Goal: Information Seeking & Learning: Learn about a topic

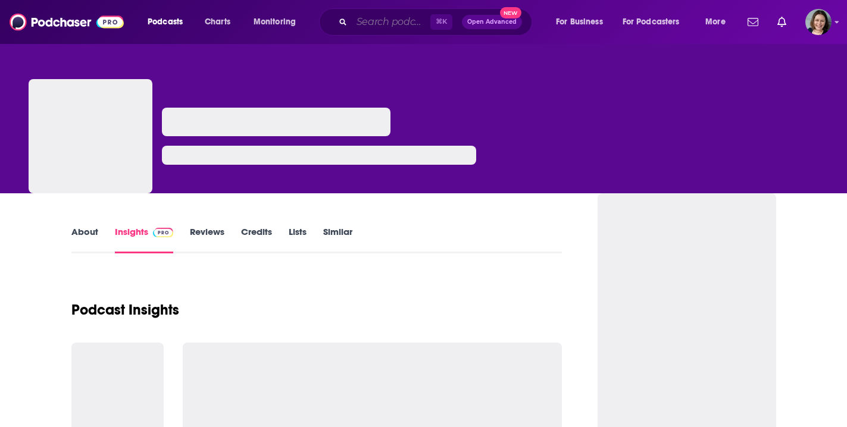
click at [396, 24] on input "Search podcasts, credits, & more..." at bounding box center [391, 21] width 79 height 19
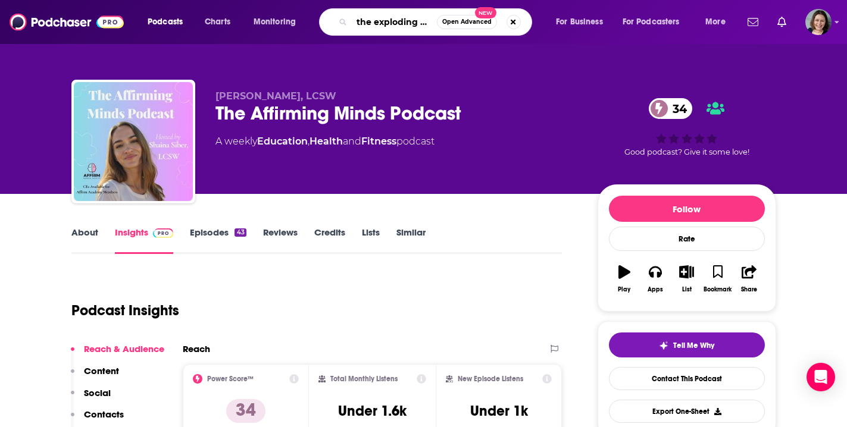
type input "the exploding human"
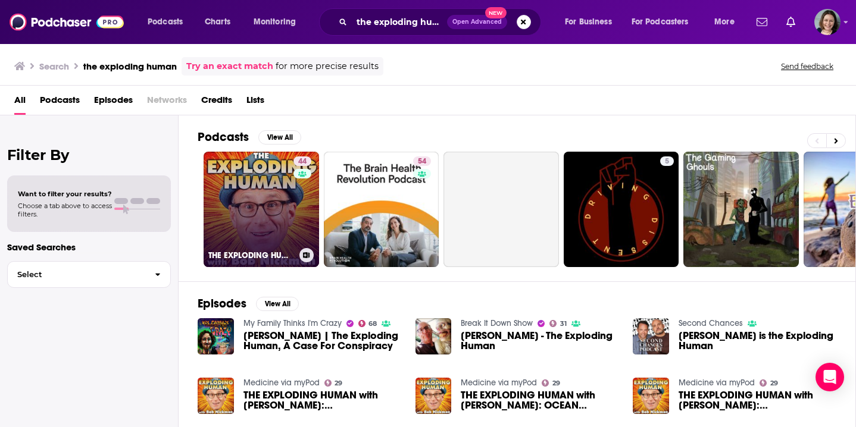
click at [273, 220] on link "44 THE EXPLODING HUMAN with Bob Nickman" at bounding box center [261, 209] width 115 height 115
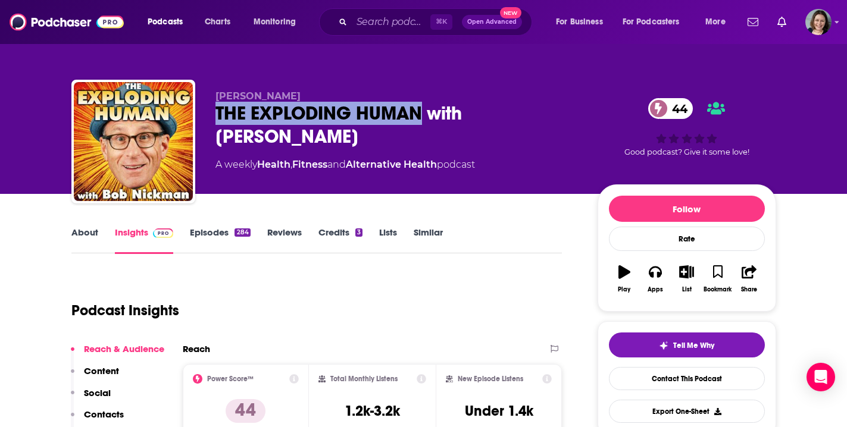
drag, startPoint x: 219, startPoint y: 111, endPoint x: 418, endPoint y: 109, distance: 199.4
click at [418, 109] on div "THE EXPLODING HUMAN with Bob Nickman 44" at bounding box center [396, 125] width 363 height 46
copy h2 "THE EXPLODING HUMAN"
click at [88, 230] on link "About" at bounding box center [84, 240] width 27 height 27
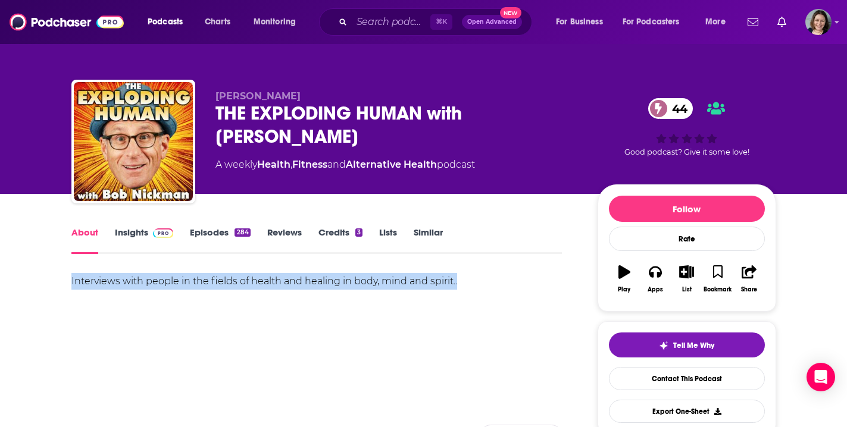
drag, startPoint x: 72, startPoint y: 278, endPoint x: 462, endPoint y: 285, distance: 389.9
click at [462, 285] on div "Interviews with people in the fields of health and healing in body, mind and sp…" at bounding box center [316, 281] width 491 height 17
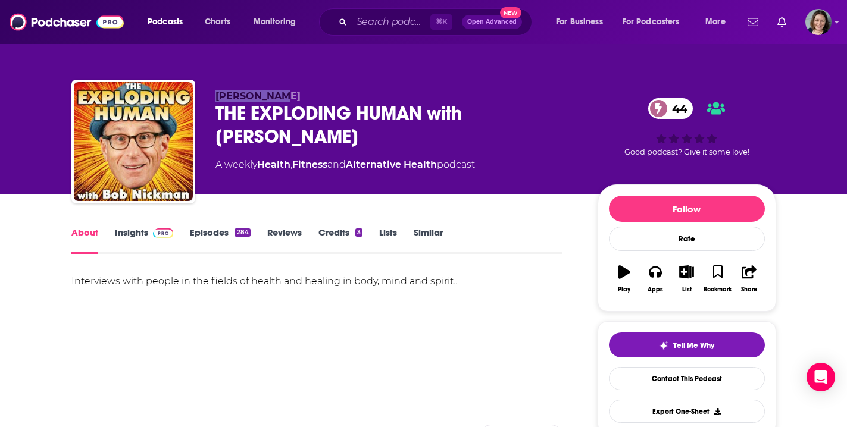
drag, startPoint x: 283, startPoint y: 99, endPoint x: 216, endPoint y: 99, distance: 66.7
click at [216, 99] on p "Bob Nickman" at bounding box center [396, 95] width 363 height 11
copy span "Bob Nickman"
click at [139, 228] on link "Insights" at bounding box center [144, 240] width 59 height 27
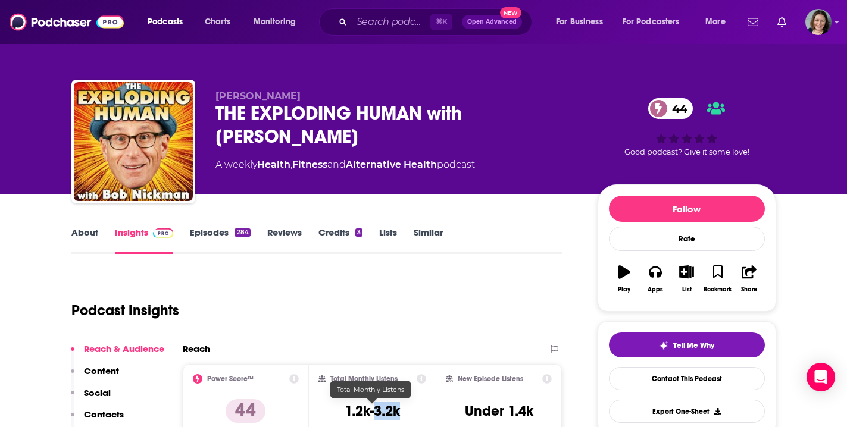
drag, startPoint x: 379, startPoint y: 408, endPoint x: 409, endPoint y: 409, distance: 30.4
click at [409, 409] on div "Total Monthly Listens 1.2k-3.2k" at bounding box center [372, 401] width 108 height 55
copy h3 "3.2k"
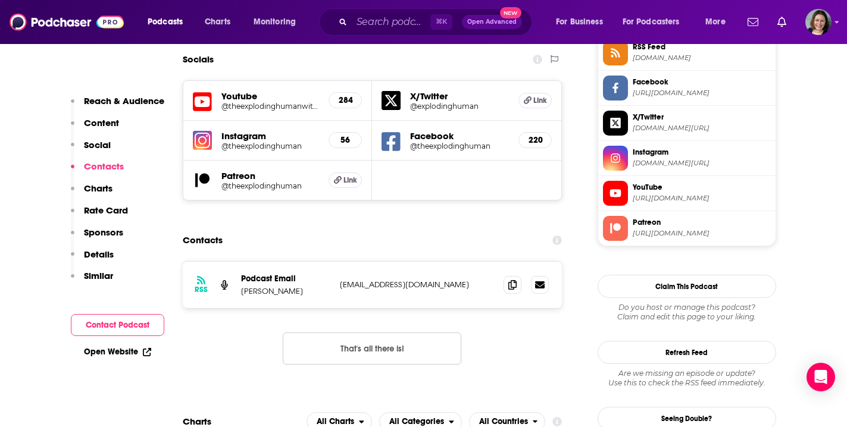
scroll to position [1041, 0]
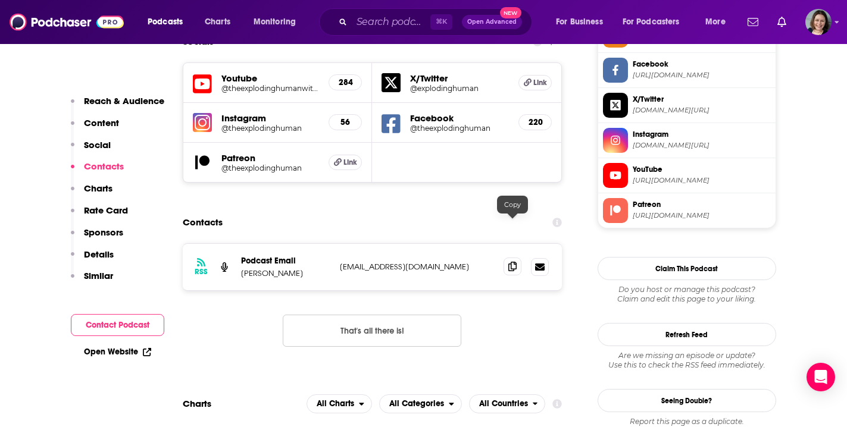
click at [517, 258] on span at bounding box center [512, 267] width 18 height 18
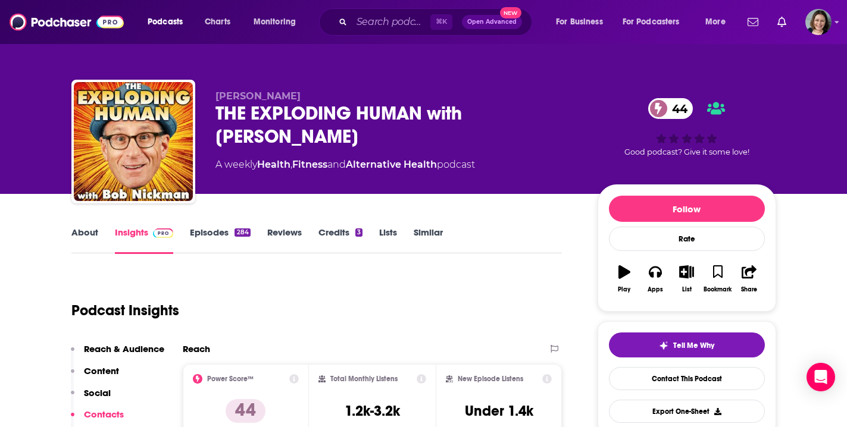
click at [217, 232] on link "Episodes 284" at bounding box center [220, 240] width 60 height 27
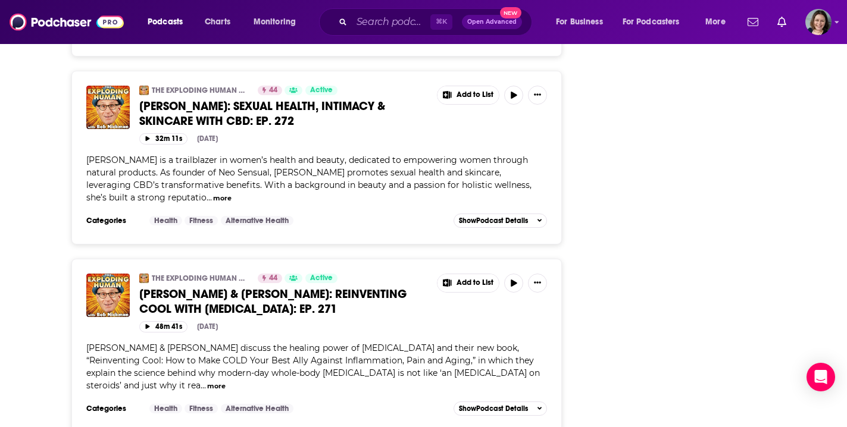
scroll to position [2137, 0]
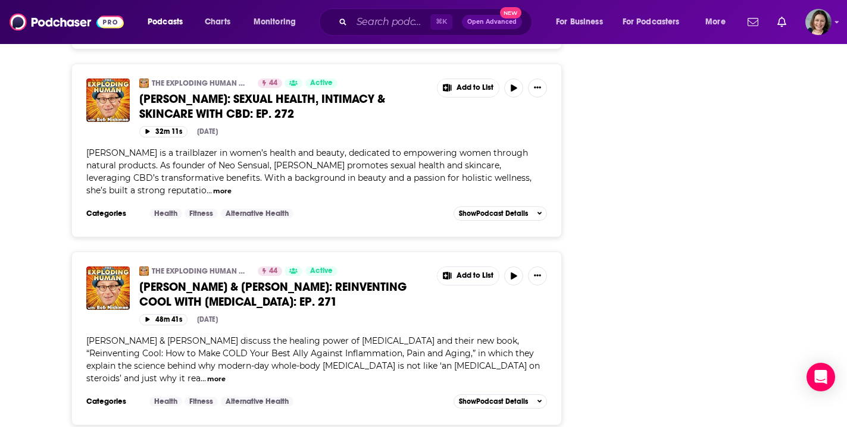
click at [244, 280] on span "ANTRA GETZOFF & MARIA ENSEBELLA: REINVENTING COOL WITH CRYOTHERAPY: EP. 271" at bounding box center [272, 295] width 267 height 30
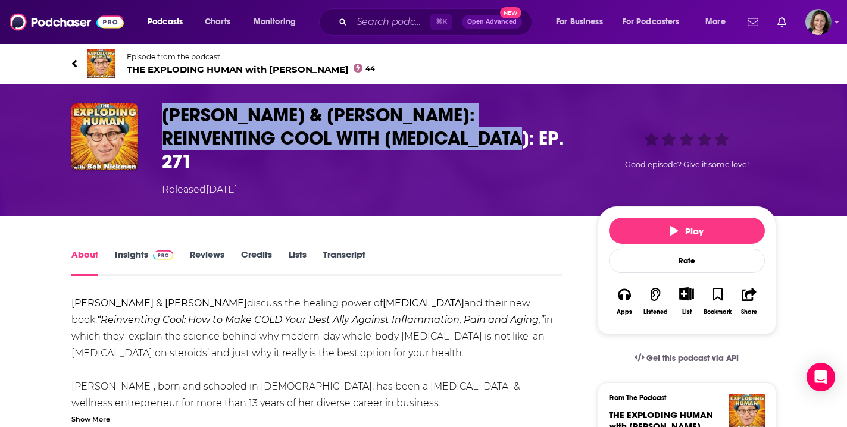
drag, startPoint x: 166, startPoint y: 108, endPoint x: 511, endPoint y: 142, distance: 346.2
click at [511, 142] on h1 "ANTRA GETZOFF & MARIA ENSEBELLA: REINVENTING COOL WITH CRYOTHERAPY: EP. 271" at bounding box center [370, 139] width 417 height 70
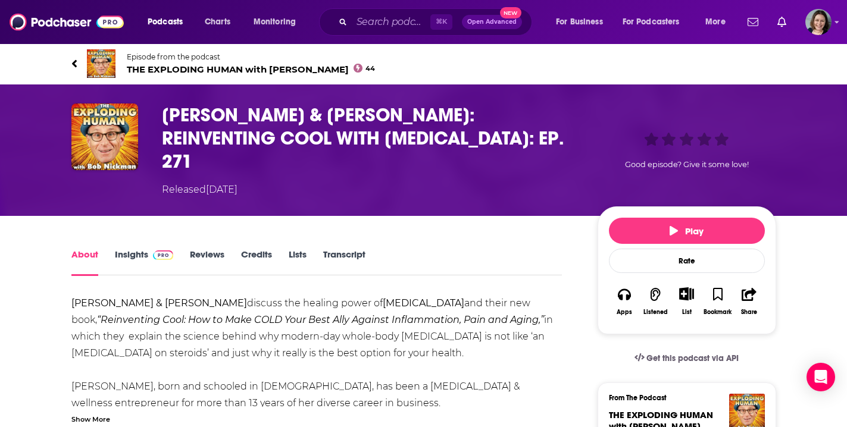
click at [101, 420] on div "Show More" at bounding box center [90, 418] width 39 height 11
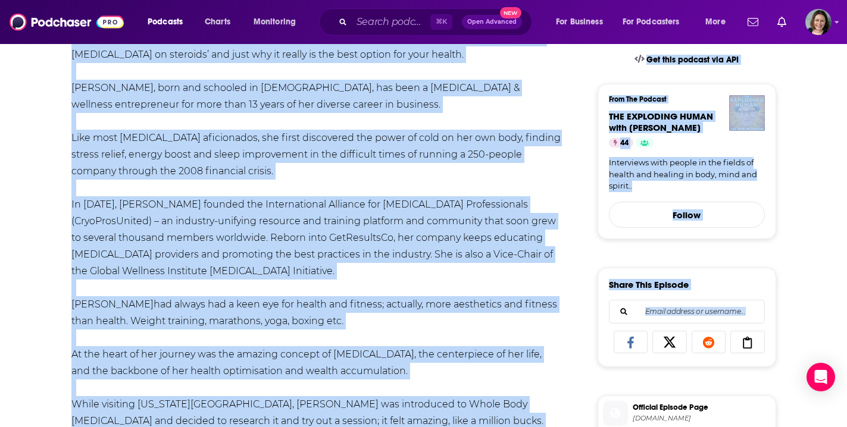
scroll to position [309, 0]
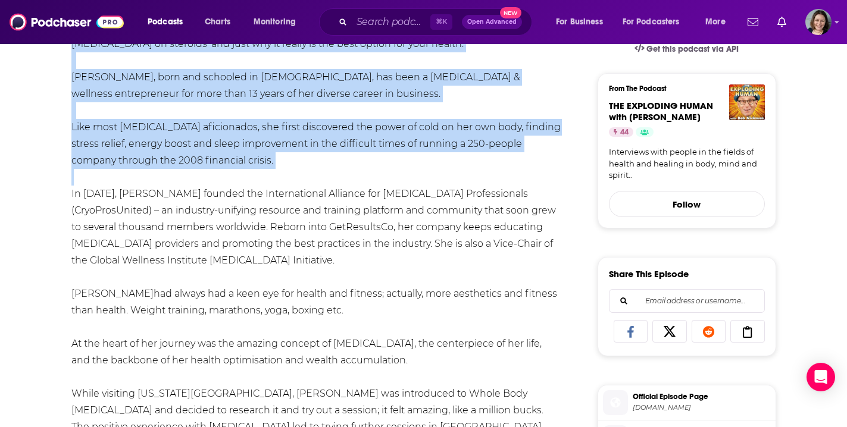
drag, startPoint x: 74, startPoint y: 184, endPoint x: 280, endPoint y: 167, distance: 206.6
click at [280, 167] on div "ANTRA GETZOFF & MARIA ENSEBELLA discuss the healing power of cryotherapy and th…" at bounding box center [316, 269] width 491 height 567
copy div "ANTRA GETZOFF & MARIA ENSEBELLA discuss the healing power of cryotherapy and th…"
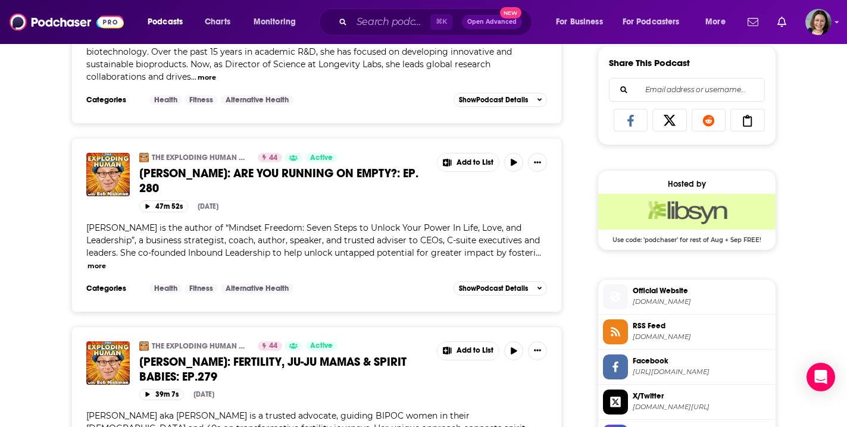
scroll to position [758, 0]
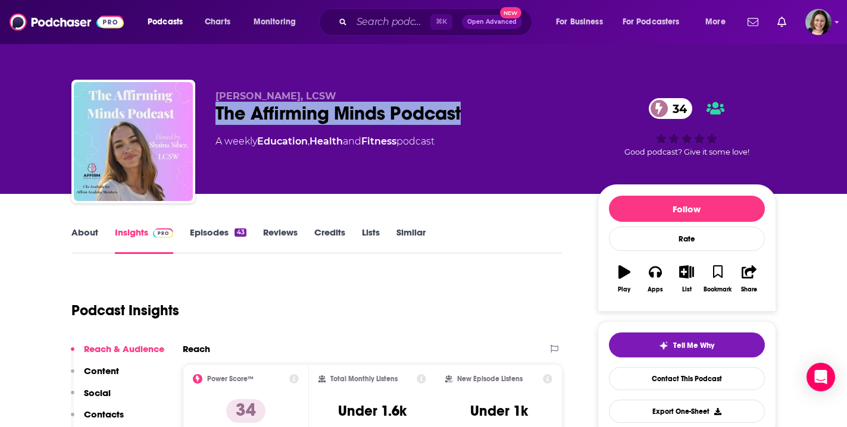
click at [213, 233] on link "Episodes 43" at bounding box center [218, 240] width 56 height 27
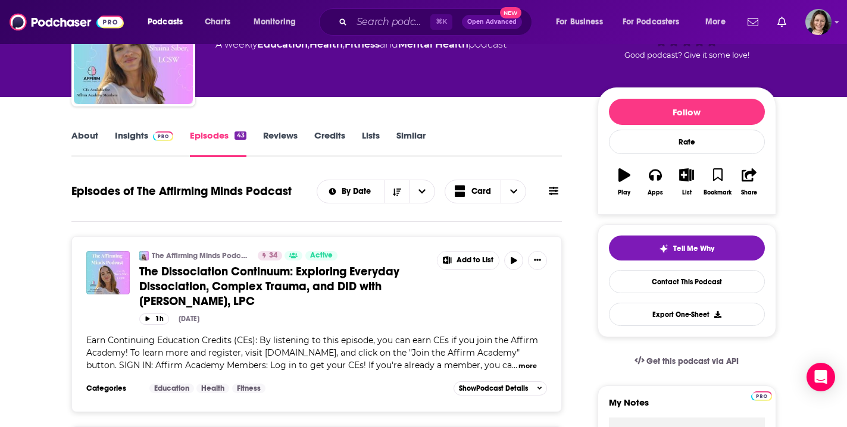
scroll to position [105, 0]
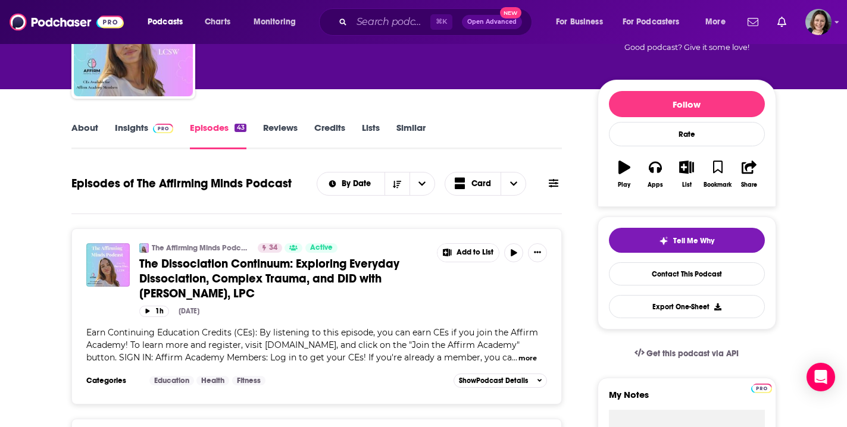
click at [518, 364] on button "more" at bounding box center [527, 359] width 18 height 10
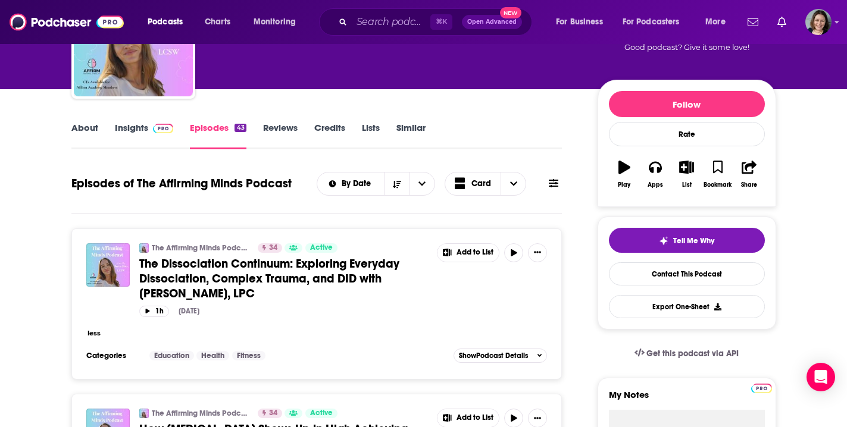
drag, startPoint x: 385, startPoint y: 279, endPoint x: 402, endPoint y: 287, distance: 18.9
click at [402, 287] on link "The Dissociation Continuum: Exploring Everyday Dissociation, Complex Trauma, an…" at bounding box center [283, 278] width 289 height 45
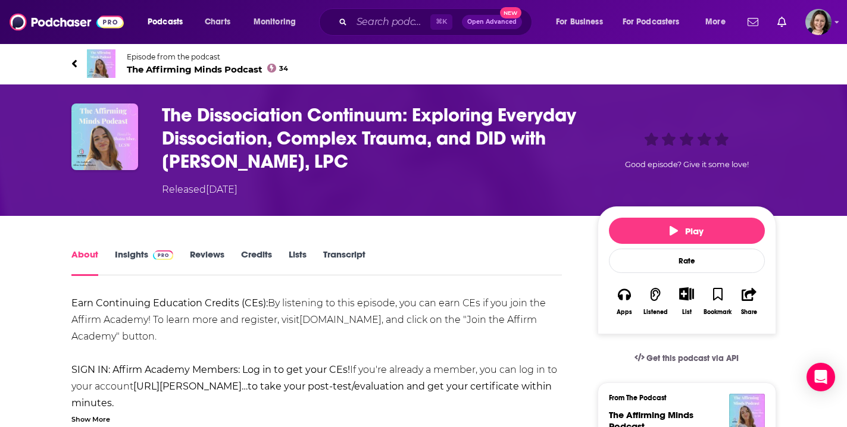
drag, startPoint x: 240, startPoint y: 158, endPoint x: 424, endPoint y: 164, distance: 183.4
click at [424, 164] on h1 "The Dissociation Continuum: Exploring Everyday Dissociation, Complex Trauma, an…" at bounding box center [370, 139] width 417 height 70
copy h1 "[PERSON_NAME]"
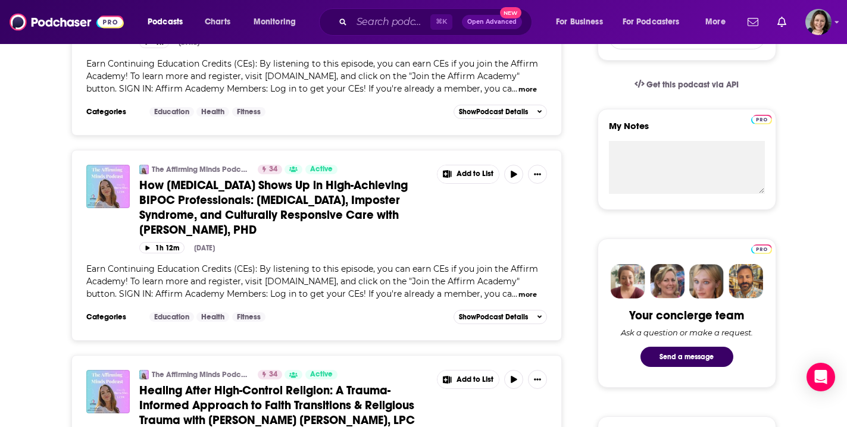
scroll to position [389, 0]
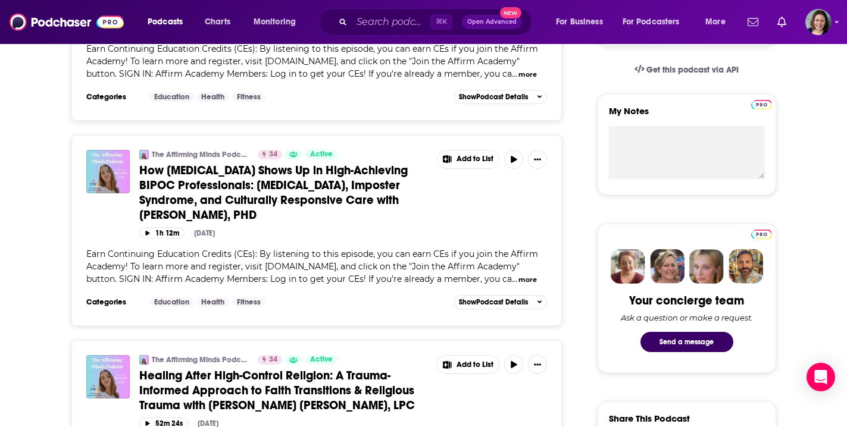
click at [359, 211] on span "How [MEDICAL_DATA] Shows Up in High-Achieving BIPOC Professionals: [MEDICAL_DAT…" at bounding box center [273, 193] width 268 height 60
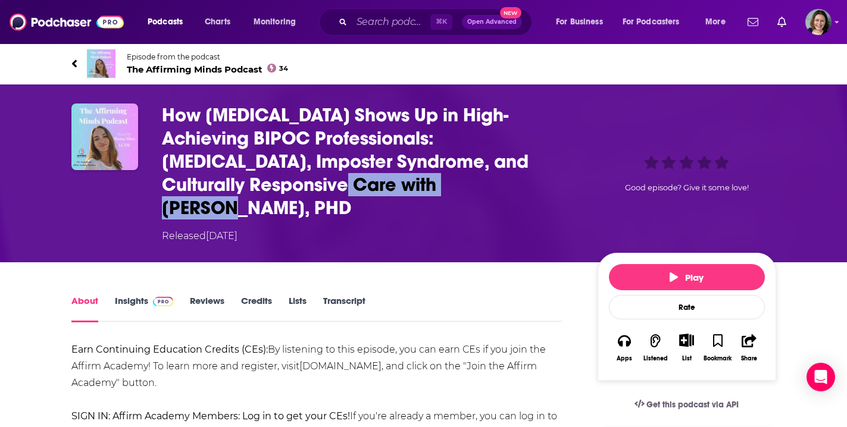
drag, startPoint x: 162, startPoint y: 187, endPoint x: 323, endPoint y: 185, distance: 160.1
click at [323, 185] on h1 "How [MEDICAL_DATA] Shows Up in High-Achieving BIPOC Professionals: [MEDICAL_DAT…" at bounding box center [370, 162] width 417 height 116
copy h1 "[PERSON_NAME]"
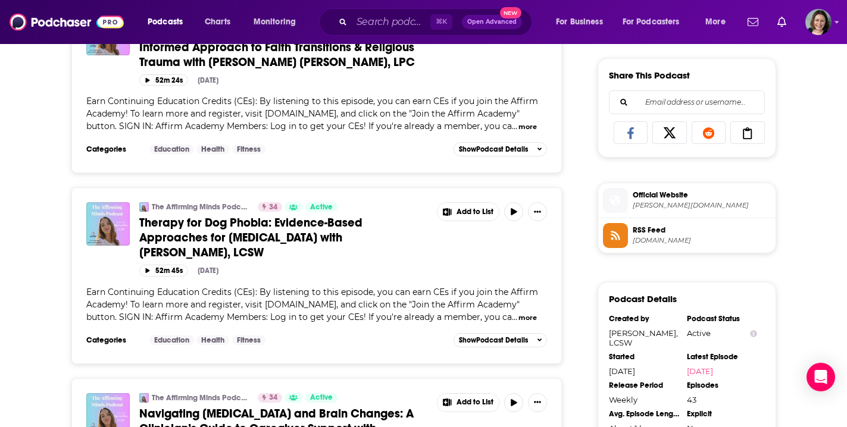
scroll to position [755, 0]
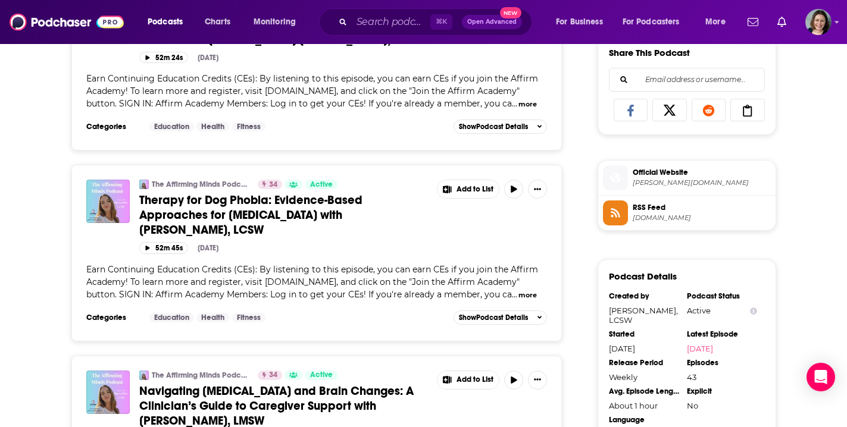
click at [311, 237] on span "Therapy for Dog Phobia: Evidence-Based Approaches for [MEDICAL_DATA] with [PERS…" at bounding box center [250, 215] width 223 height 45
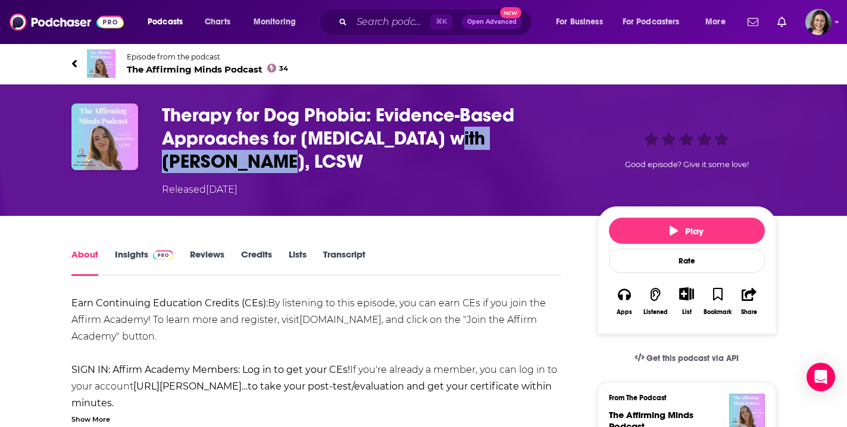
drag, startPoint x: 457, startPoint y: 139, endPoint x: 215, endPoint y: 167, distance: 243.9
click at [215, 167] on h1 "Therapy for Dog Phobia: Evidence-Based Approaches for [MEDICAL_DATA] with [PERS…" at bounding box center [370, 139] width 417 height 70
copy h1 "[PERSON_NAME]"
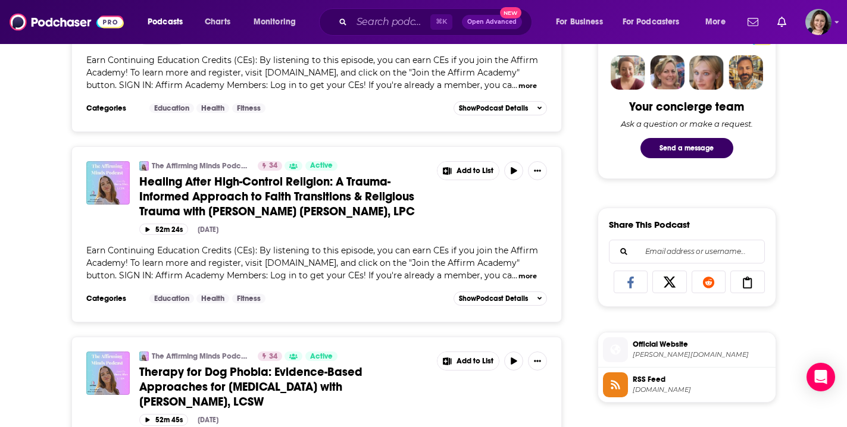
scroll to position [650, 0]
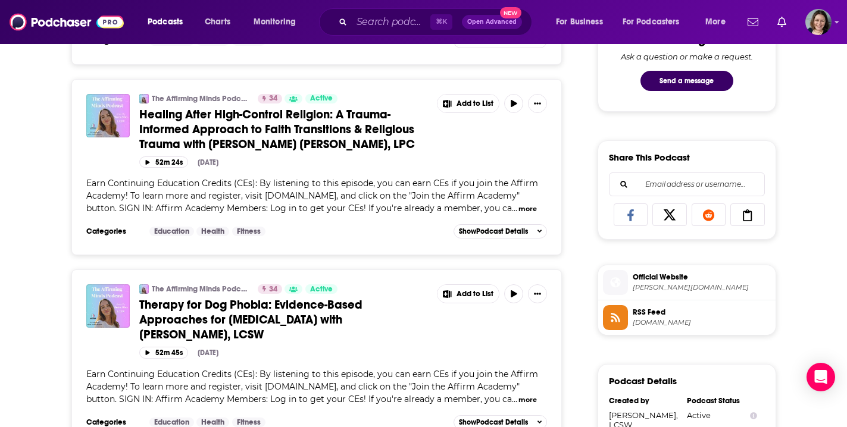
click at [290, 152] on span "Healing After High-Control Religion: A Trauma-Informed Approach to Faith Transi…" at bounding box center [277, 129] width 276 height 45
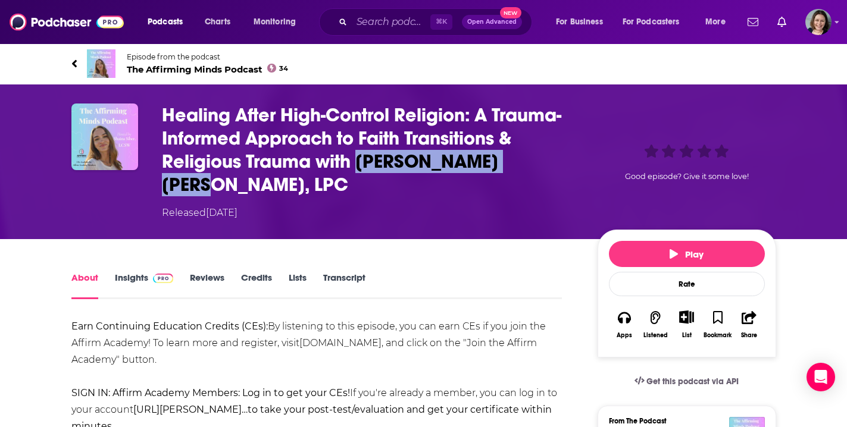
drag, startPoint x: 360, startPoint y: 162, endPoint x: 507, endPoint y: 163, distance: 147.0
click at [507, 163] on h1 "Healing After High-Control Religion: A Trauma-Informed Approach to Faith Transi…" at bounding box center [370, 150] width 417 height 93
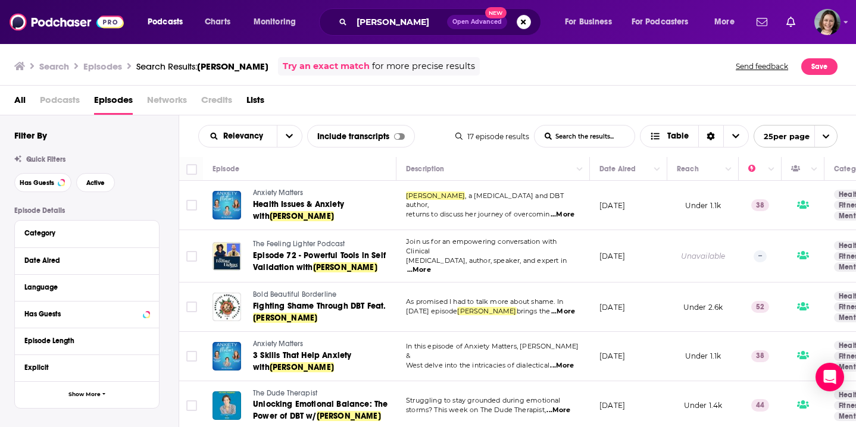
scroll to position [610, 0]
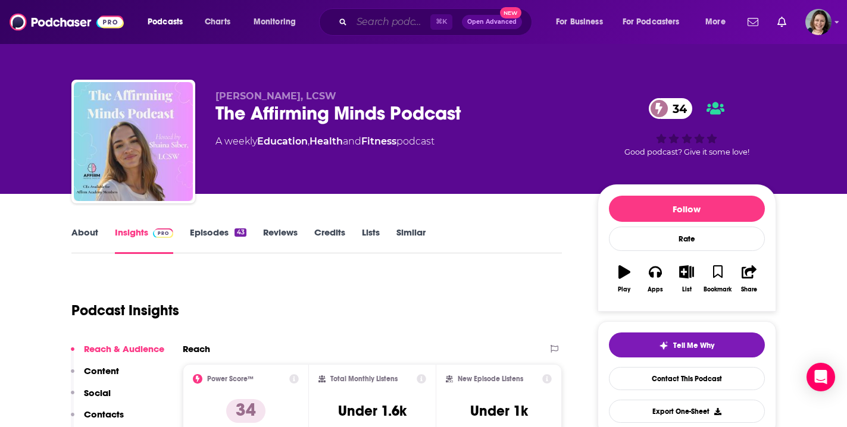
click at [390, 20] on input "Search podcasts, credits, & more..." at bounding box center [391, 21] width 79 height 19
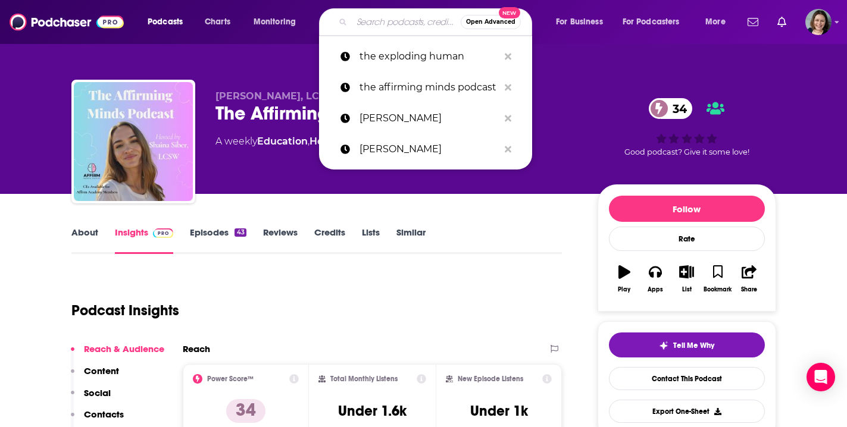
paste input "[PERSON_NAME]"
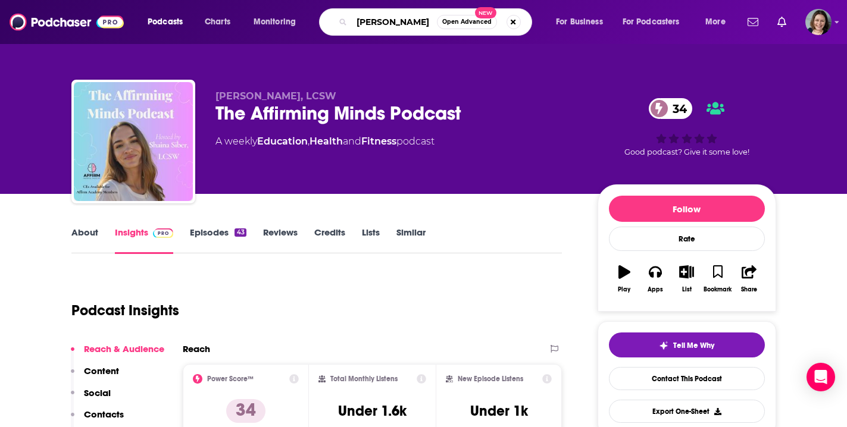
type input "[PERSON_NAME]"
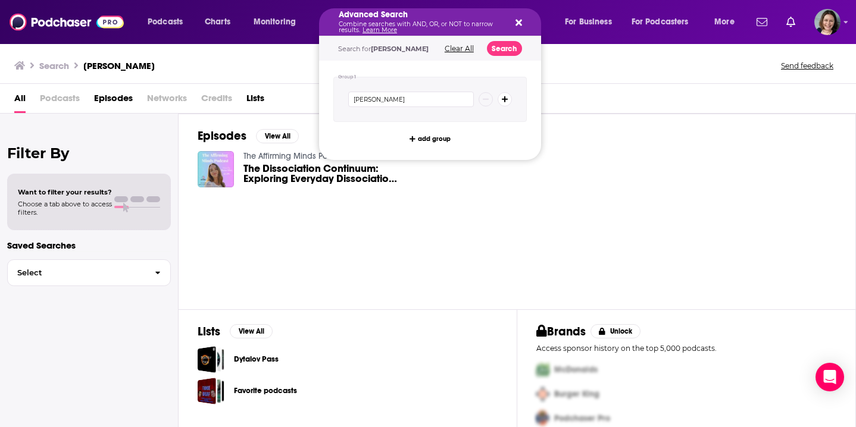
drag, startPoint x: 359, startPoint y: 22, endPoint x: 446, endPoint y: 27, distance: 87.6
click at [518, 23] on icon "Search podcasts, credits, & more..." at bounding box center [518, 23] width 7 height 7
drag, startPoint x: 359, startPoint y: 24, endPoint x: 487, endPoint y: 30, distance: 128.7
click at [522, 23] on div "Advanced Search Combine searches with AND, OR, or NOT to narrow results. Learn …" at bounding box center [430, 21] width 222 height 27
drag, startPoint x: 429, startPoint y: 99, endPoint x: 321, endPoint y: 98, distance: 107.7
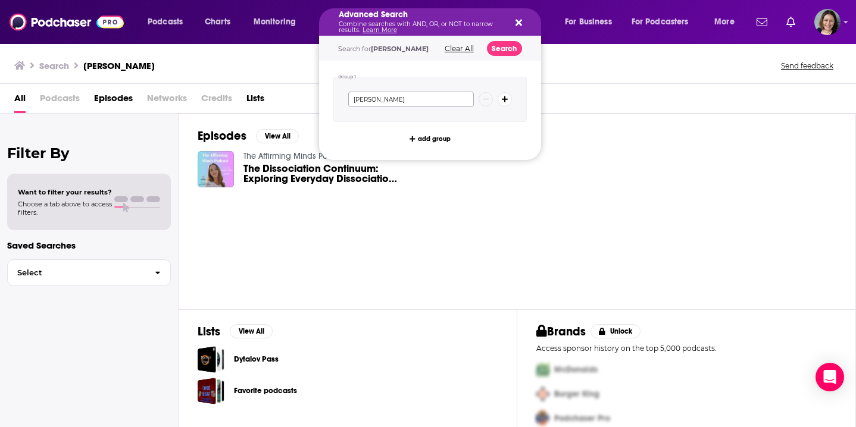
click at [321, 98] on div "Group 1 Katy Kandaris-Weiner add group" at bounding box center [430, 110] width 222 height 99
paste input "[PERSON_NAME]"
type input "[PERSON_NAME]"
click at [502, 51] on button "Search" at bounding box center [504, 48] width 35 height 15
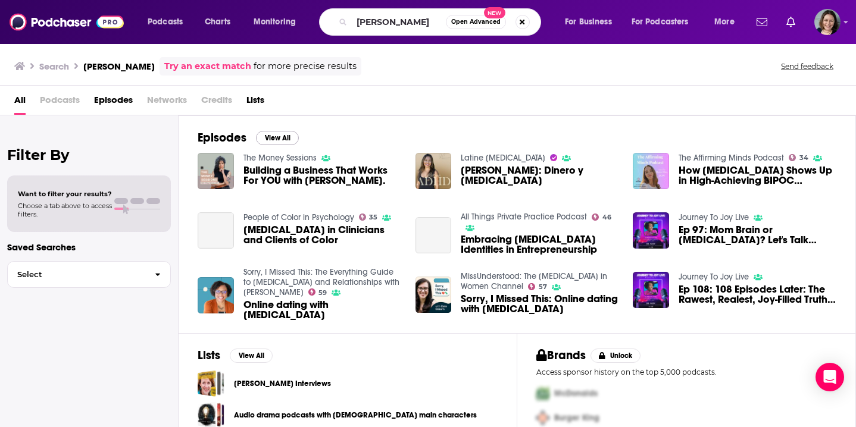
click at [283, 139] on button "View All" at bounding box center [277, 138] width 43 height 14
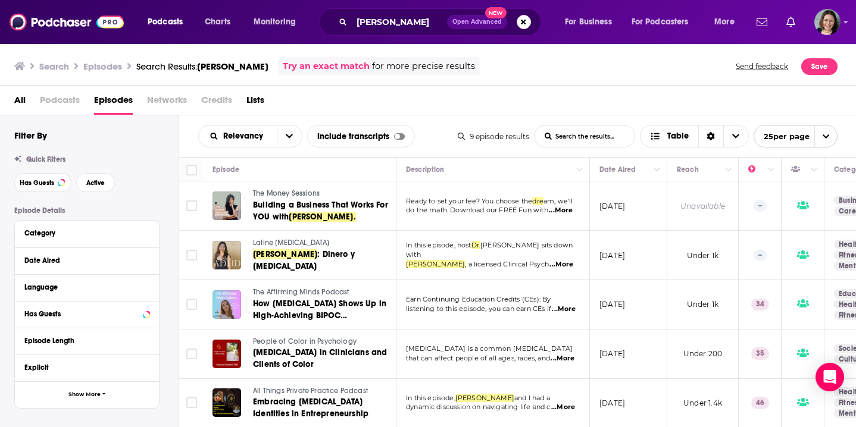
click at [652, 330] on td "April 21, 2023" at bounding box center [628, 354] width 77 height 49
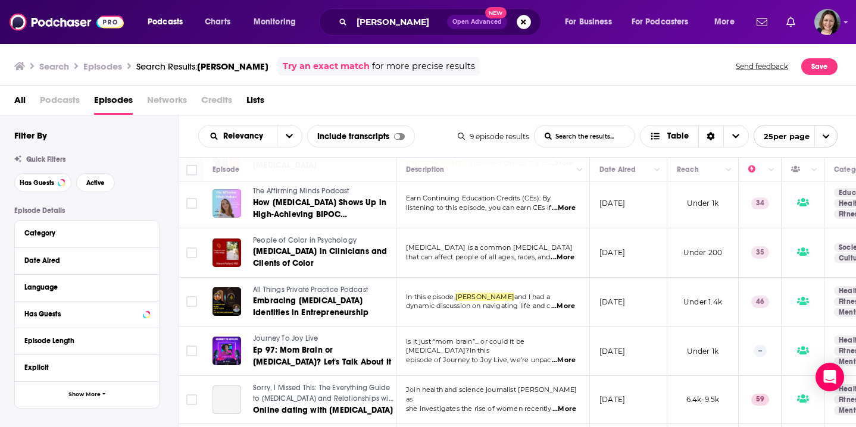
scroll to position [107, 0]
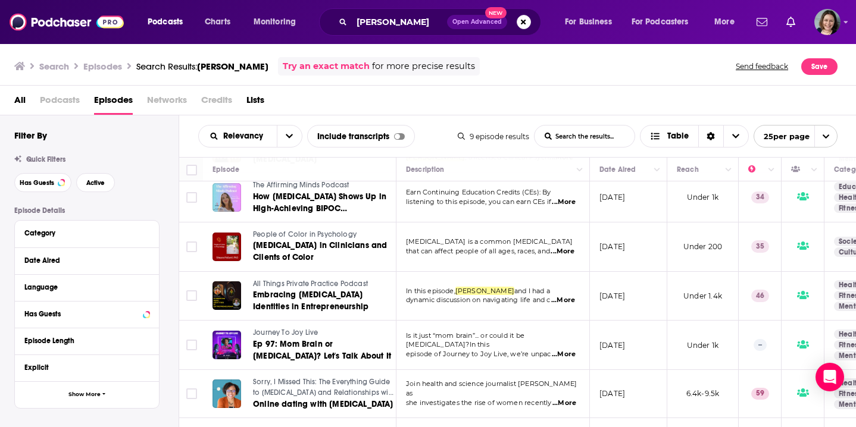
click at [643, 322] on td "May 9, 2025" at bounding box center [628, 345] width 77 height 49
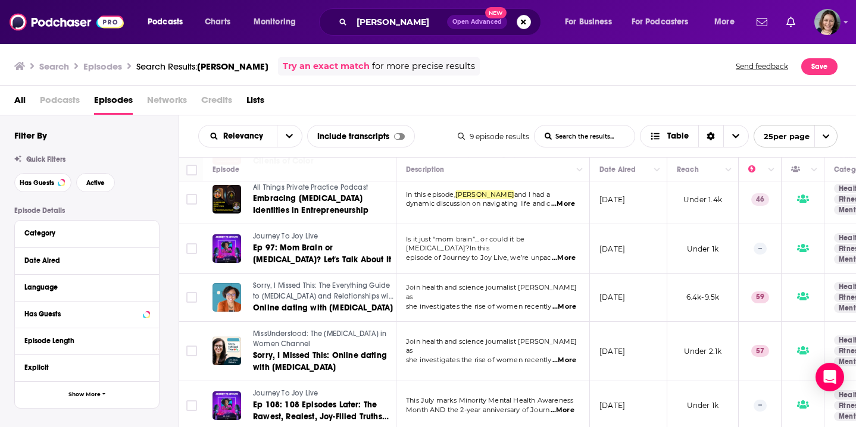
scroll to position [205, 0]
click at [396, 23] on input "[PERSON_NAME]" at bounding box center [399, 21] width 95 height 19
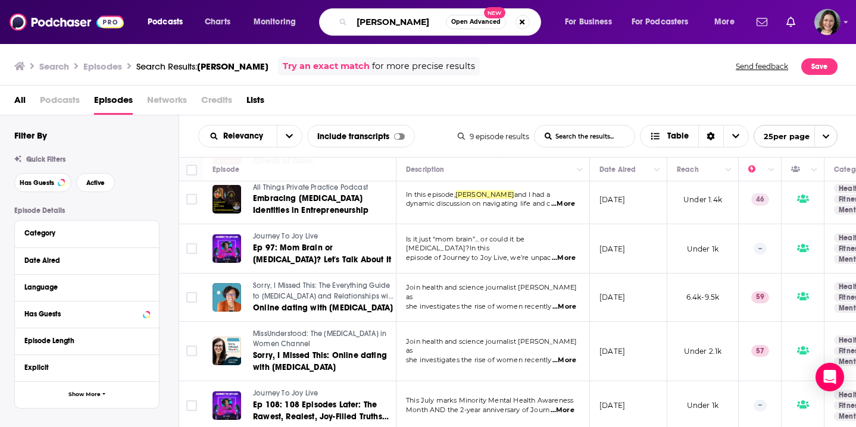
drag, startPoint x: 357, startPoint y: 23, endPoint x: 458, endPoint y: 15, distance: 101.4
click at [458, 15] on div "Dr. Shauna Pollard Open Advanced New" at bounding box center [430, 21] width 222 height 27
paste input "[PERSON_NAME]"
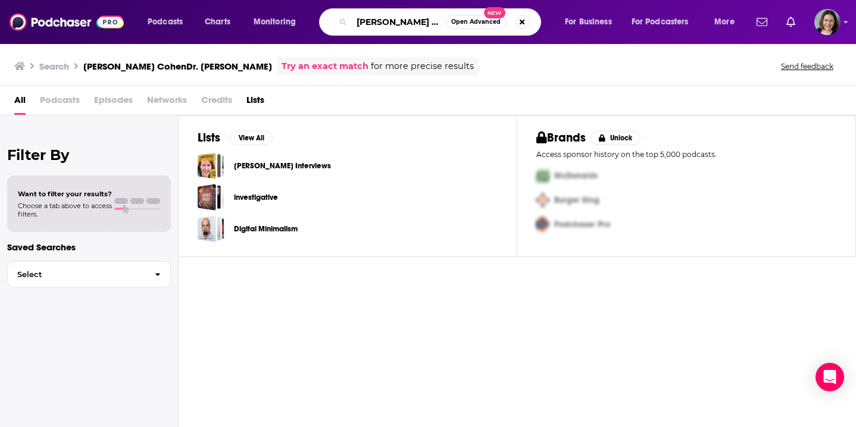
drag, startPoint x: 359, startPoint y: 24, endPoint x: 456, endPoint y: 21, distance: 97.1
click at [456, 21] on div "Stefani M. CohenDr. Shauna Pollard Open Advanced New" at bounding box center [430, 21] width 222 height 27
type input "S"
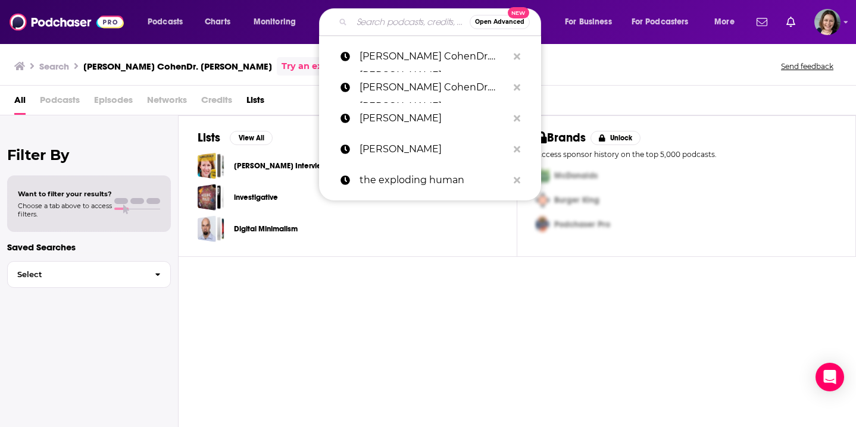
paste input "Mellissa Perry Hill"
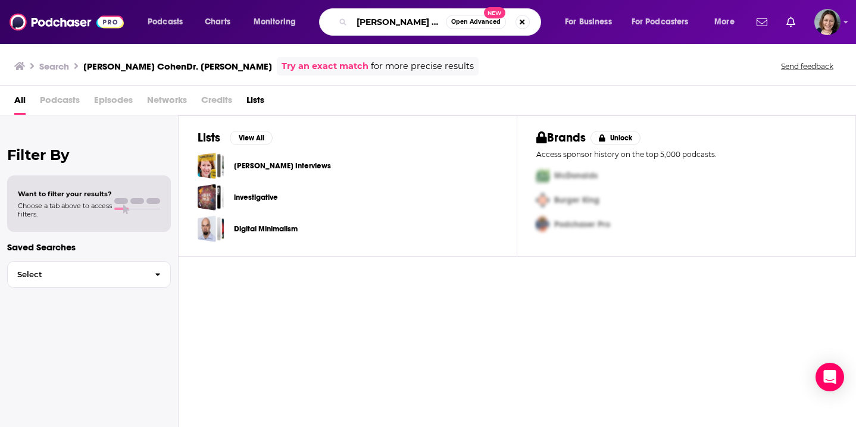
type input "Mellissa Perry Hill"
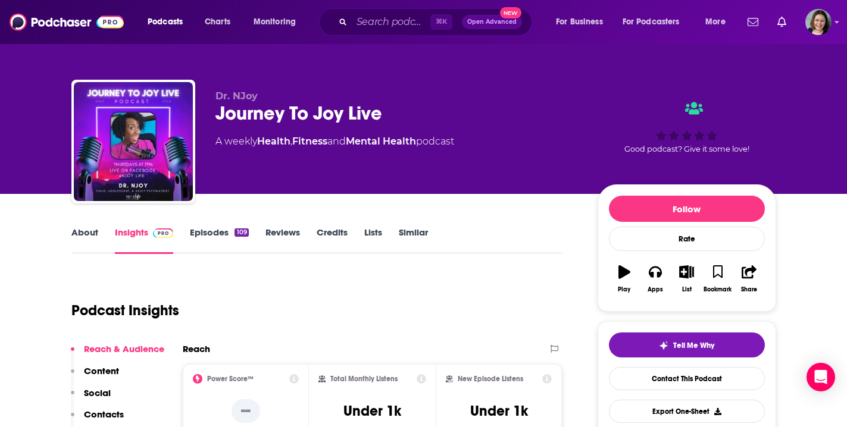
click at [209, 234] on link "Episodes 109" at bounding box center [219, 240] width 58 height 27
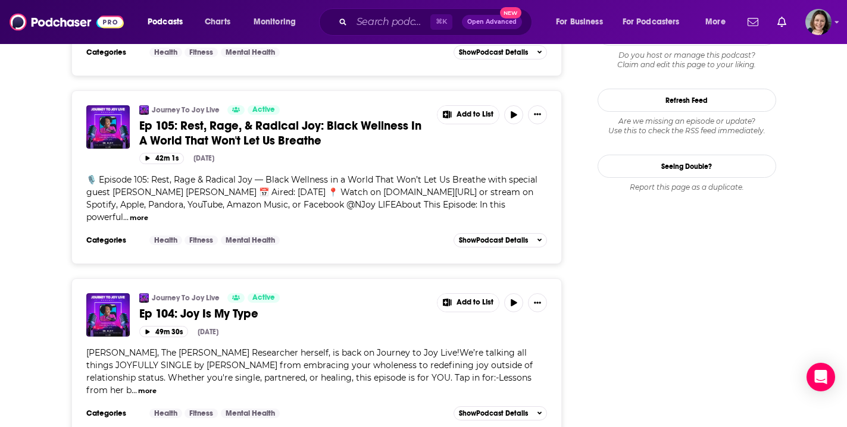
scroll to position [1192, 0]
